Goal: Find specific page/section: Find specific page/section

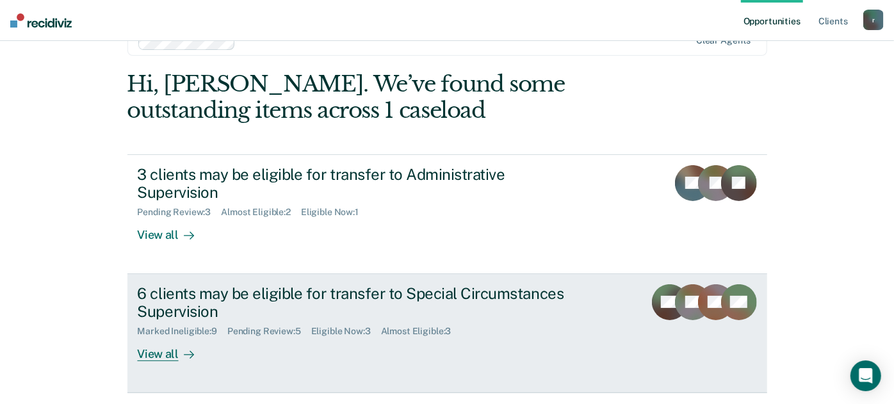
scroll to position [57, 0]
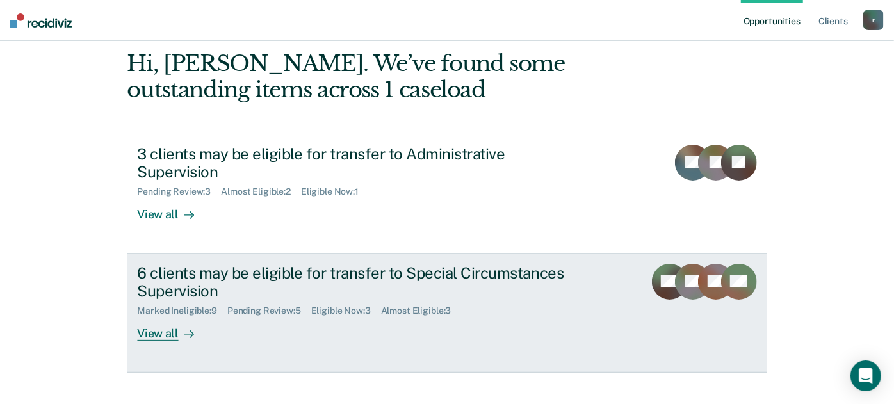
click at [165, 316] on div "View all" at bounding box center [174, 328] width 72 height 25
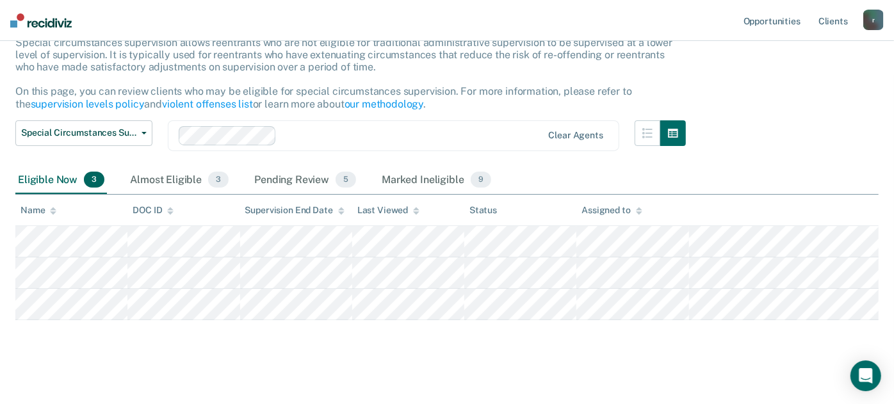
scroll to position [95, 0]
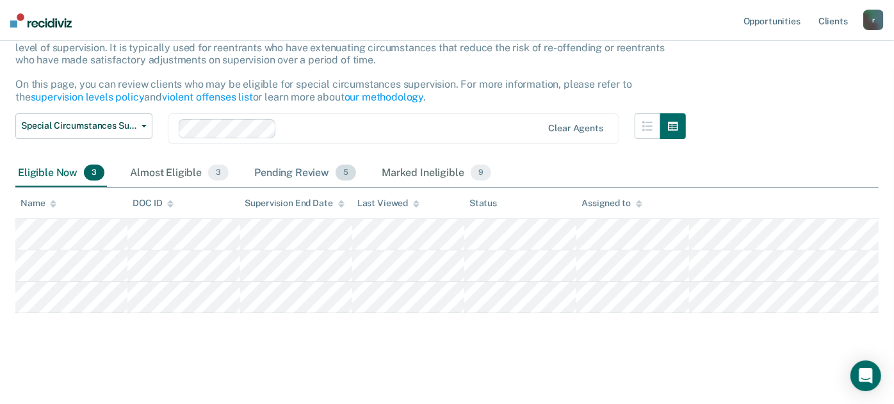
click at [278, 172] on div "Pending Review 5" at bounding box center [305, 174] width 107 height 28
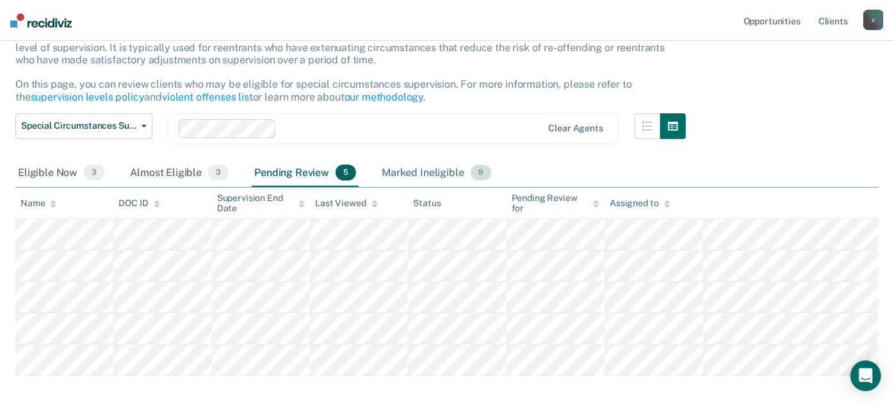
click at [407, 174] on div "Marked Ineligible 9" at bounding box center [436, 174] width 115 height 28
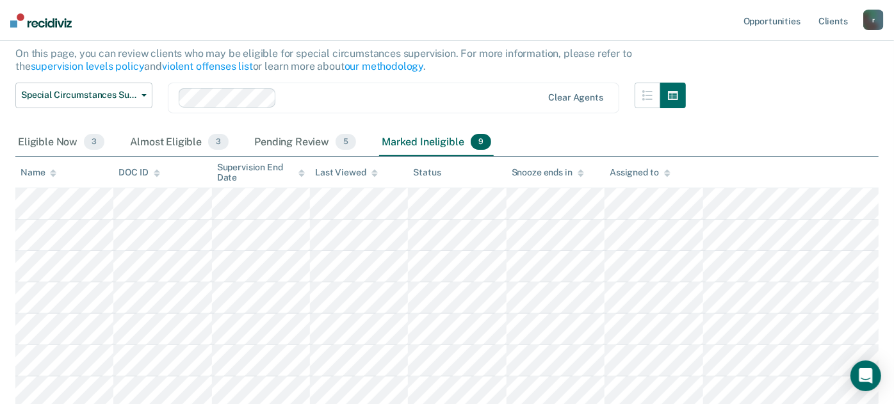
scroll to position [70, 0]
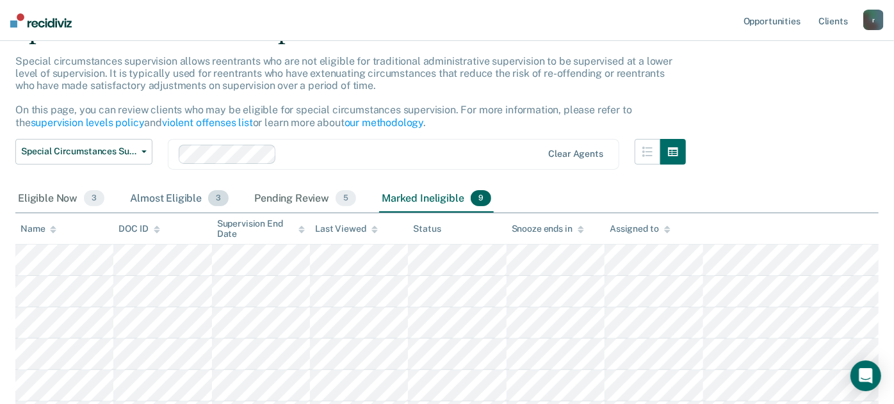
click at [188, 195] on div "Almost Eligible 3" at bounding box center [179, 199] width 104 height 28
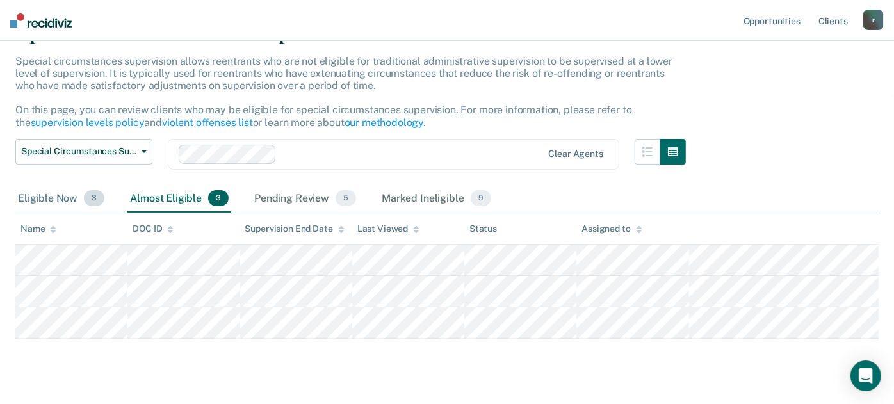
click at [51, 200] on div "Eligible Now 3" at bounding box center [61, 199] width 92 height 28
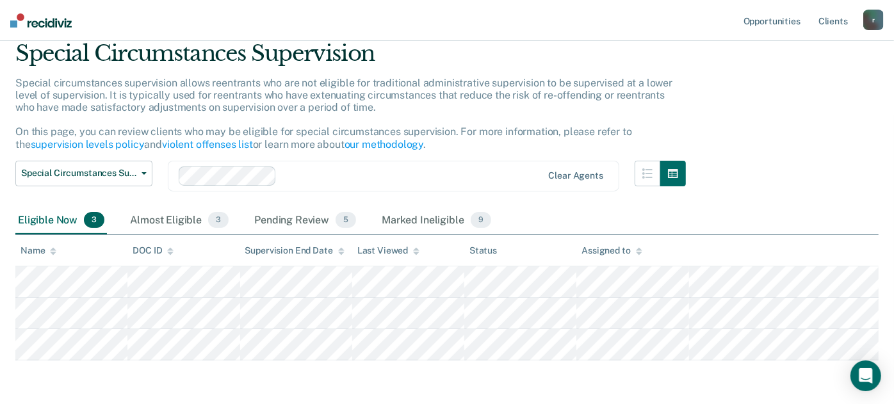
scroll to position [71, 0]
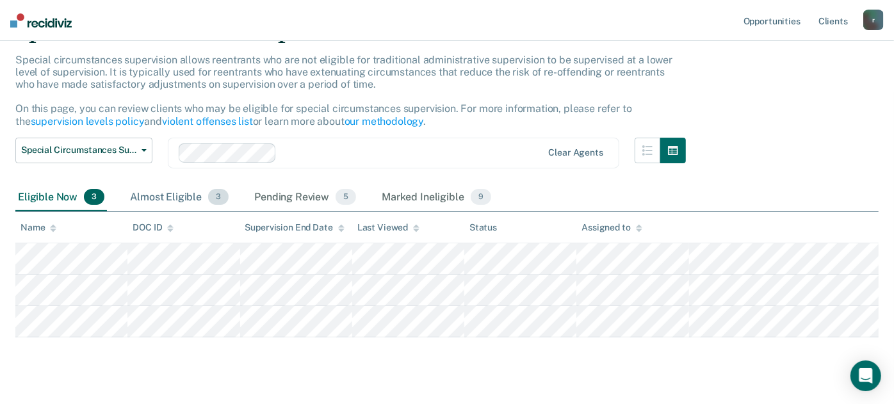
click at [167, 196] on div "Almost Eligible 3" at bounding box center [179, 198] width 104 height 28
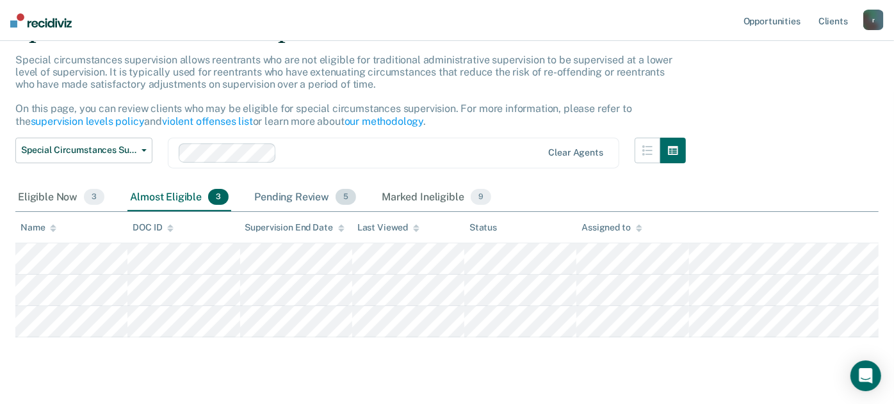
click at [290, 196] on div "Pending Review 5" at bounding box center [305, 198] width 107 height 28
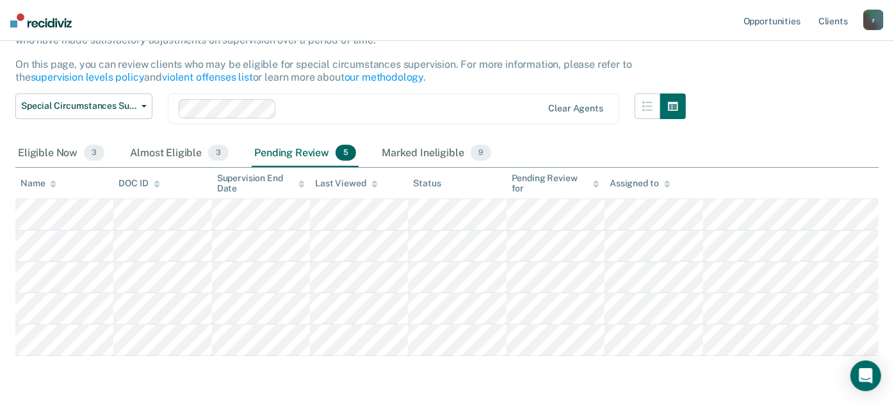
scroll to position [142, 0]
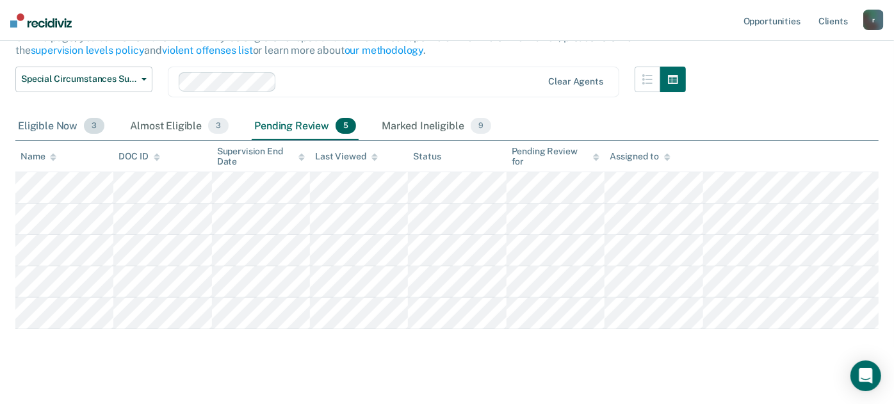
click at [60, 120] on div "Eligible Now 3" at bounding box center [61, 127] width 92 height 28
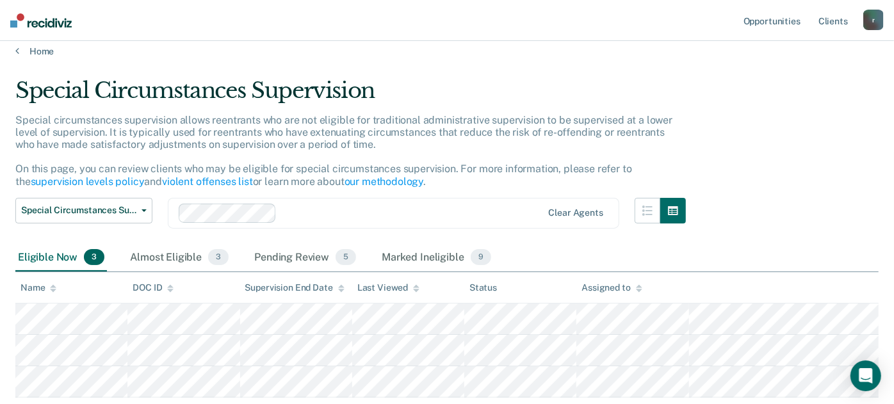
scroll to position [0, 0]
